Goal: Navigation & Orientation: Find specific page/section

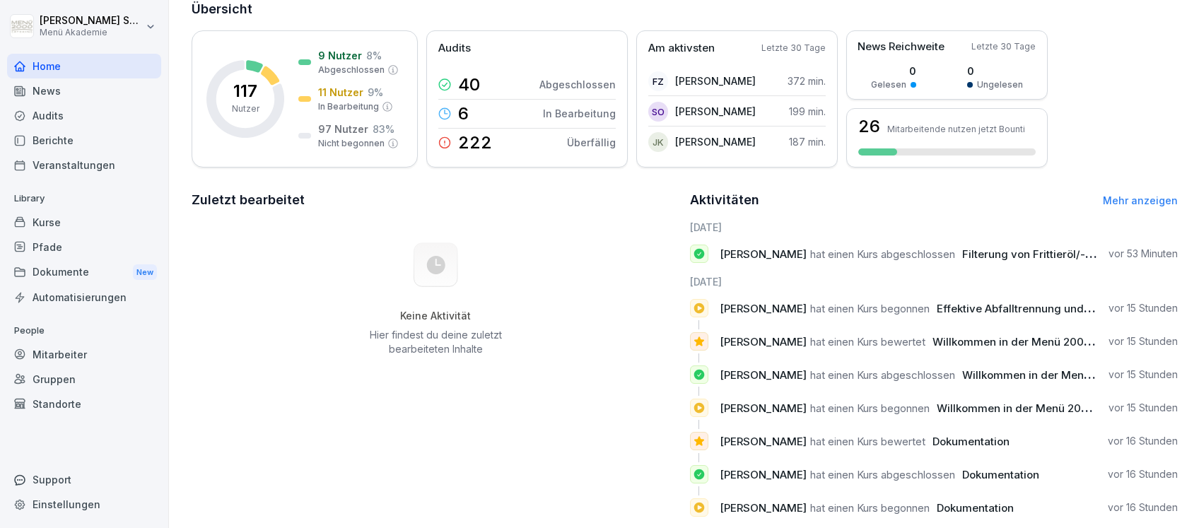
scroll to position [134, 0]
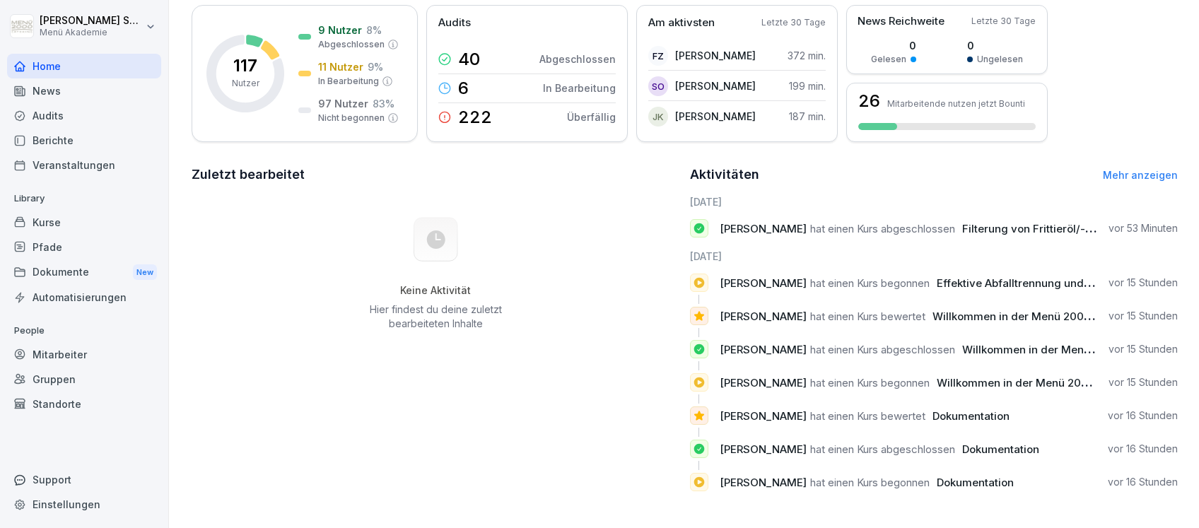
click at [1150, 169] on link "Mehr anzeigen" at bounding box center [1140, 175] width 75 height 12
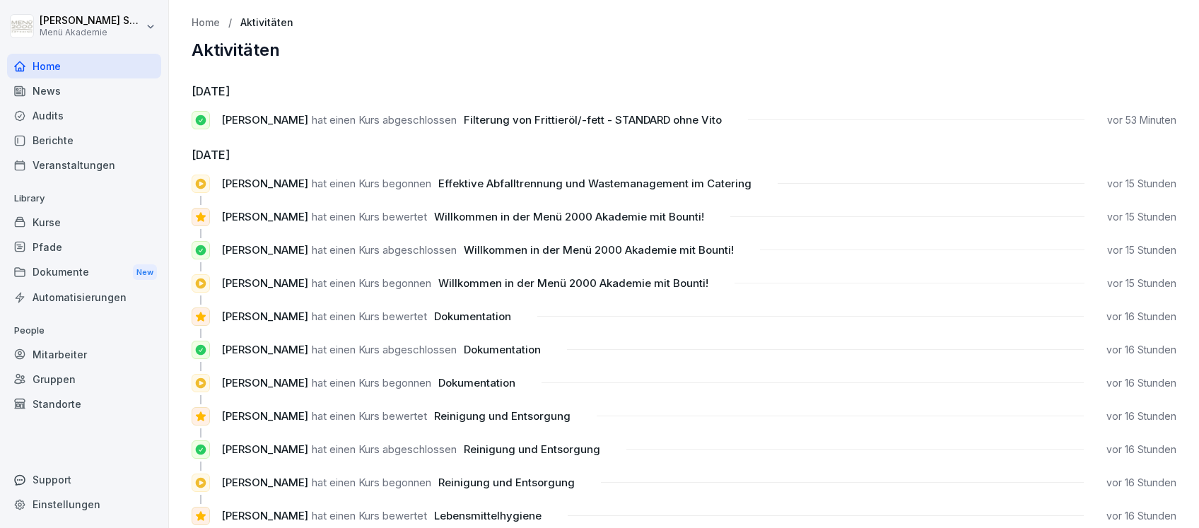
click at [46, 62] on div "Home" at bounding box center [84, 66] width 154 height 25
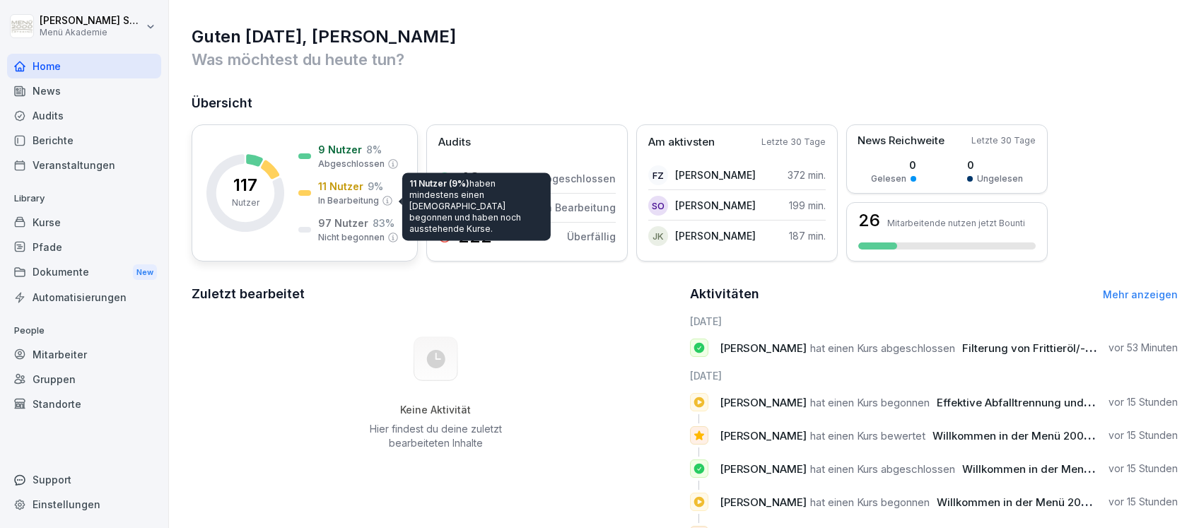
click at [342, 192] on p "11 Nutzer" at bounding box center [340, 186] width 45 height 15
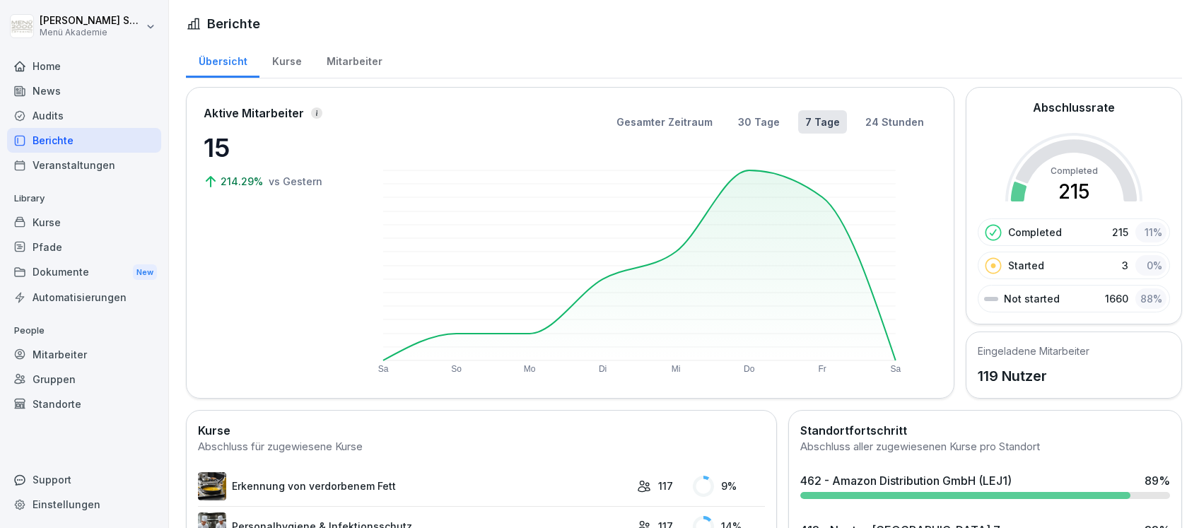
click at [57, 116] on div "Audits" at bounding box center [84, 115] width 154 height 25
